Goal: Understand process/instructions: Learn how to perform a task or action

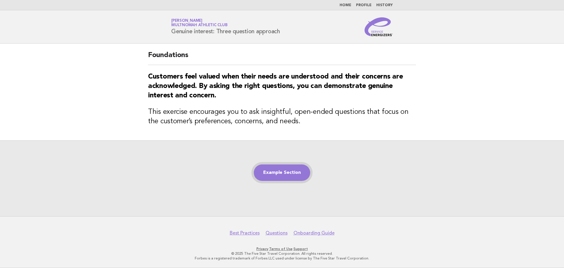
click at [283, 177] on link "Example Section" at bounding box center [282, 172] width 56 height 16
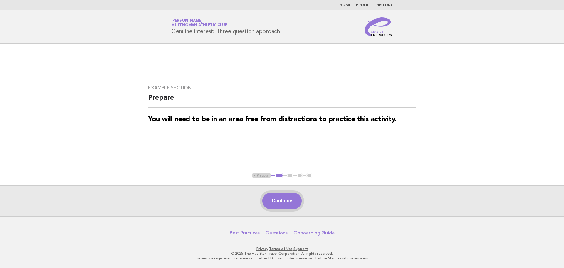
click at [288, 197] on button "Continue" at bounding box center [281, 200] width 39 height 16
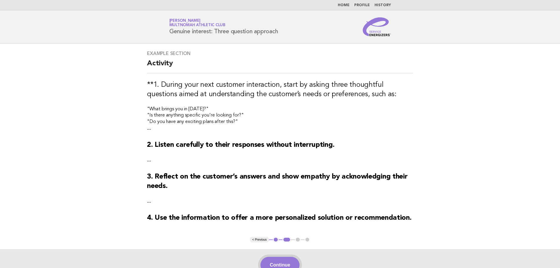
click at [276, 259] on button "Continue" at bounding box center [279, 264] width 39 height 16
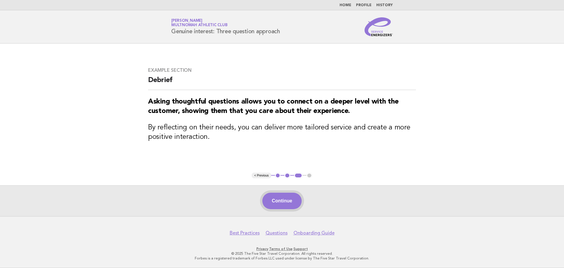
click at [283, 201] on button "Continue" at bounding box center [281, 200] width 39 height 16
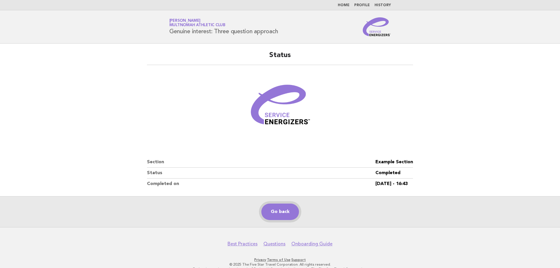
click at [288, 212] on link "Go back" at bounding box center [280, 211] width 38 height 16
